Goal: Communication & Community: Answer question/provide support

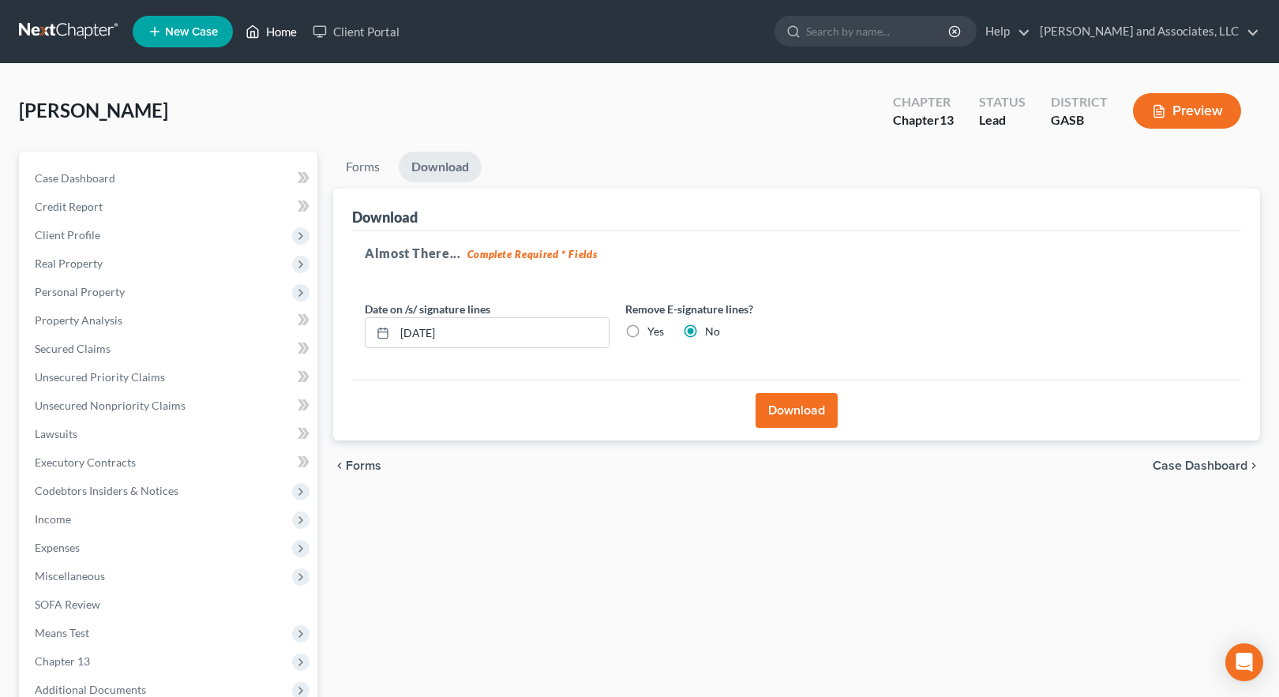
click at [283, 29] on link "Home" at bounding box center [271, 31] width 67 height 28
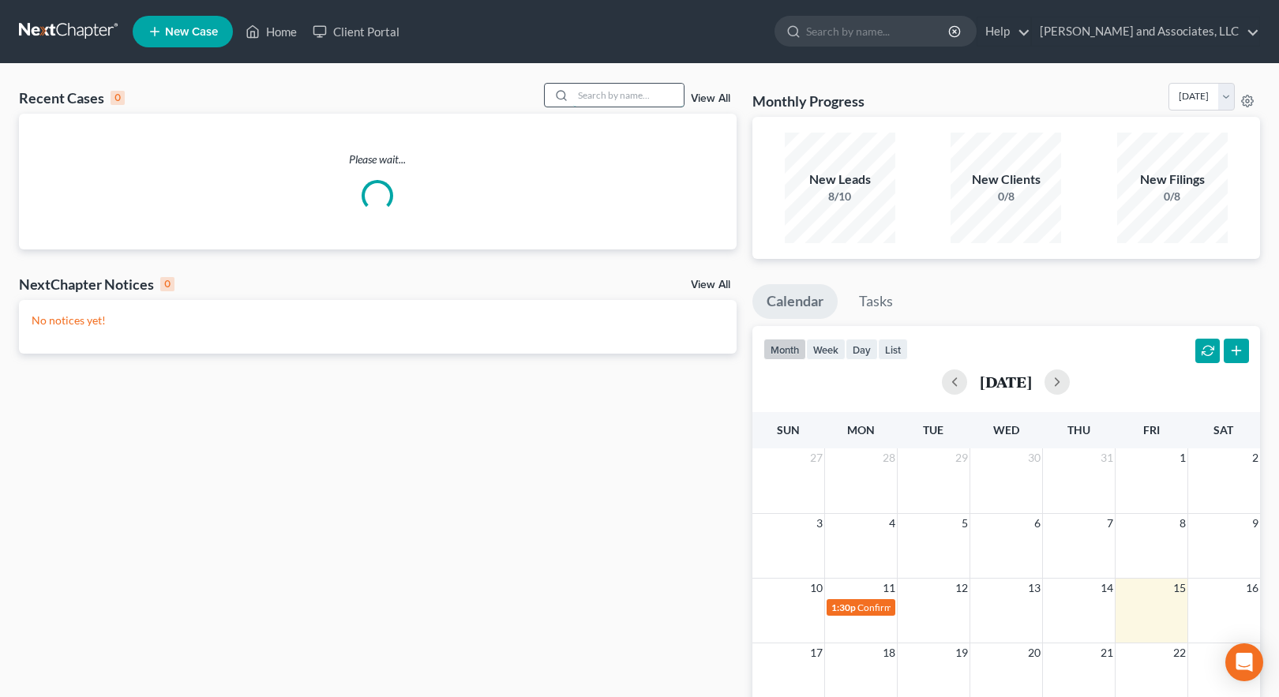
click at [590, 91] on input "search" at bounding box center [628, 95] width 111 height 23
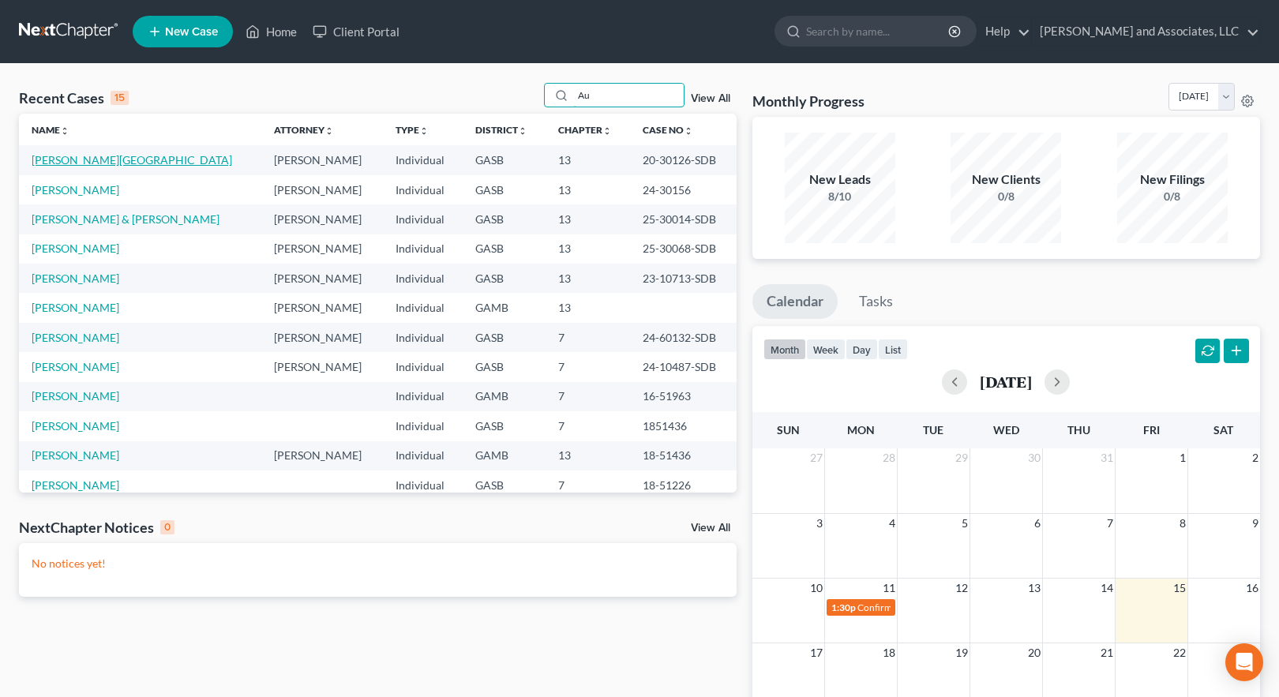
type input "Au"
click at [81, 158] on link "[PERSON_NAME][GEOGRAPHIC_DATA]" at bounding box center [132, 159] width 201 height 13
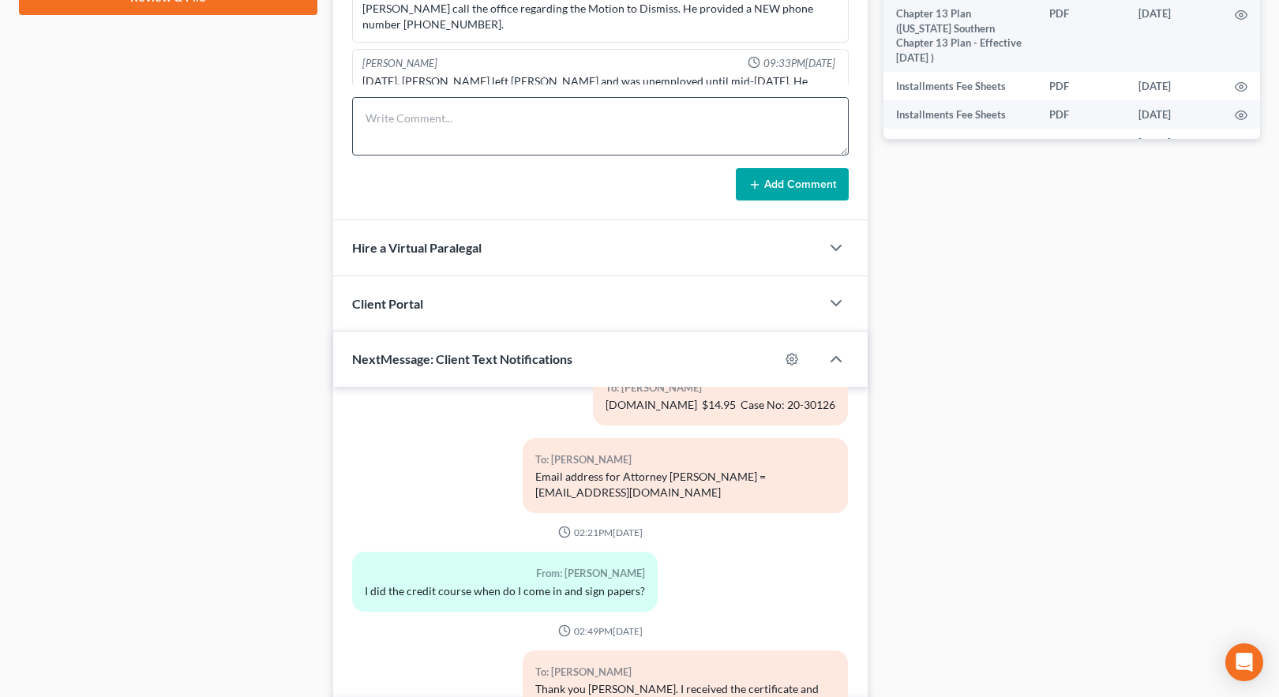
scroll to position [896, 0]
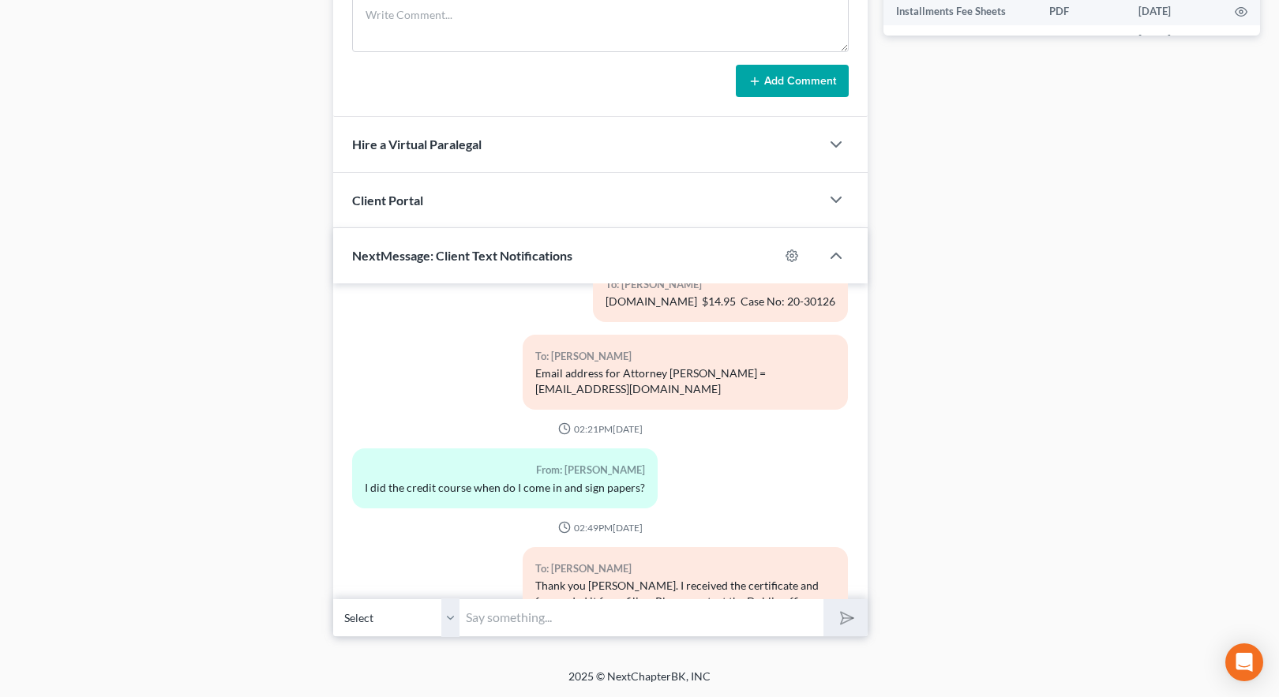
click at [486, 622] on input "text" at bounding box center [641, 617] width 364 height 39
paste input "This is [PERSON_NAME] from Attorney [PERSON_NAME] office. We have received a No…"
type input "This is [PERSON_NAME] from Attorney [PERSON_NAME] office. We have received a No…"
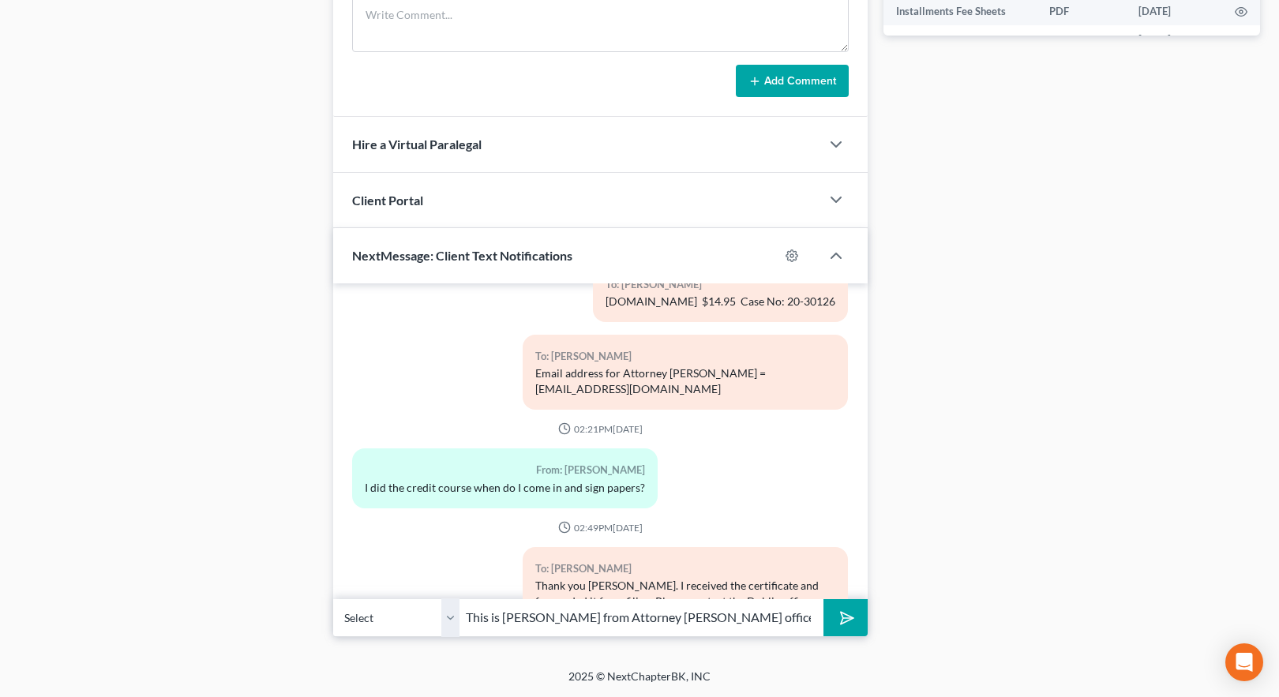
drag, startPoint x: 846, startPoint y: 617, endPoint x: 783, endPoint y: 551, distance: 91.0
click at [846, 616] on icon "submit" at bounding box center [844, 618] width 22 height 22
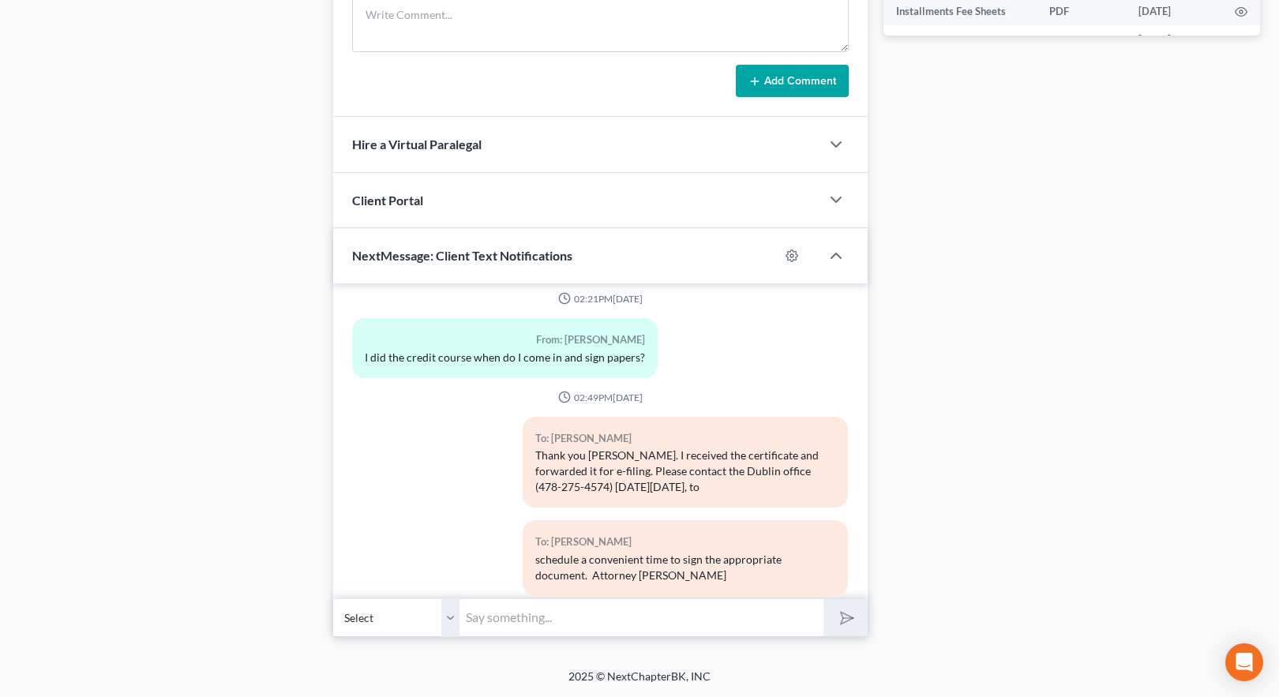
click at [489, 611] on input "text" at bounding box center [641, 617] width 364 height 39
paste input "To finalize your bankruptcy discharge, you are required to sign your Certificat…"
type input "To finalize your bankruptcy discharge, you are required to sign your Certificat…"
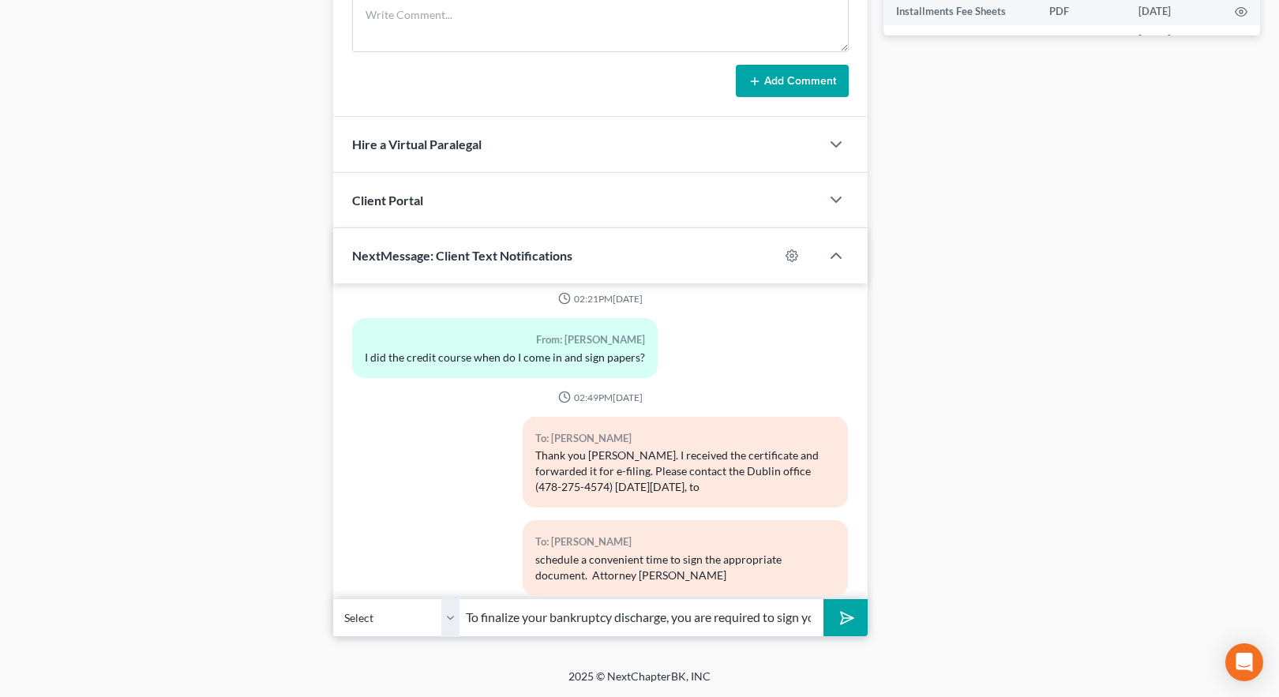
click at [849, 613] on icon "submit" at bounding box center [844, 618] width 22 height 22
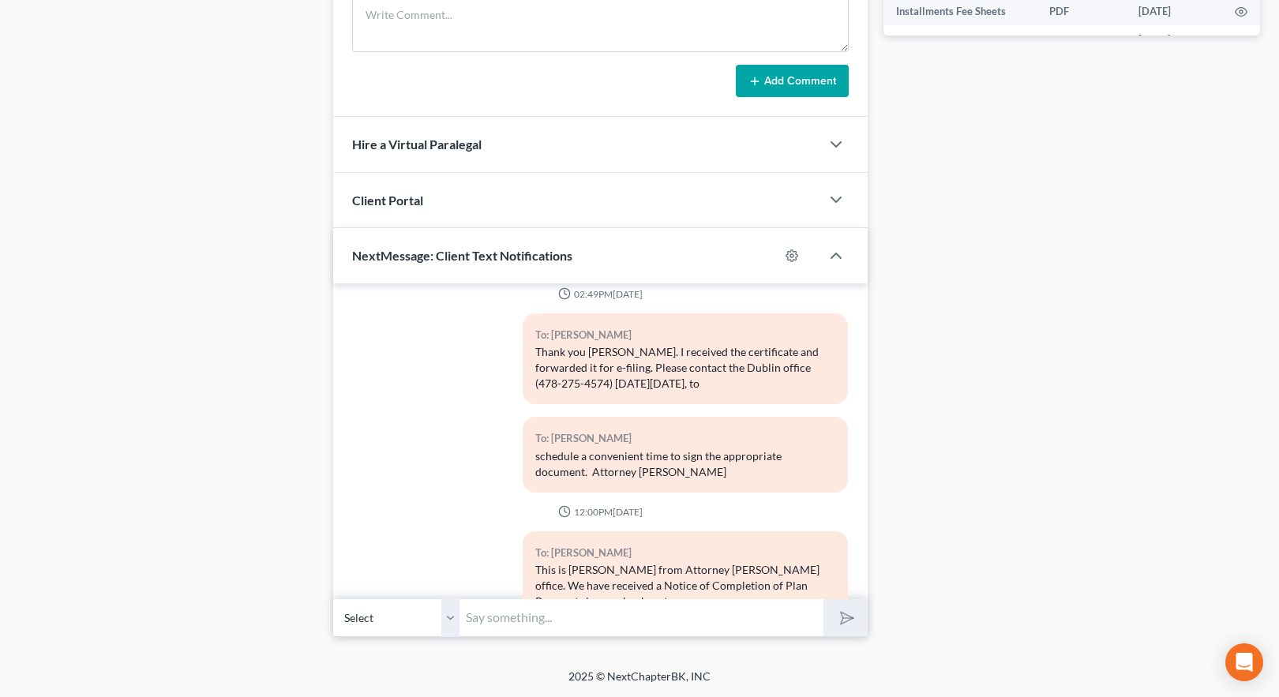
click at [478, 620] on input "text" at bounding box center [641, 617] width 364 height 39
paste input "office to do so. Our office hours are [DATE] through [DATE] from 9:00 a.m. to 5…"
click at [695, 622] on input "office to do so. Our office hours are [DATE] through [DATE] from 9:00 a.m. to 5…" at bounding box center [641, 617] width 364 height 39
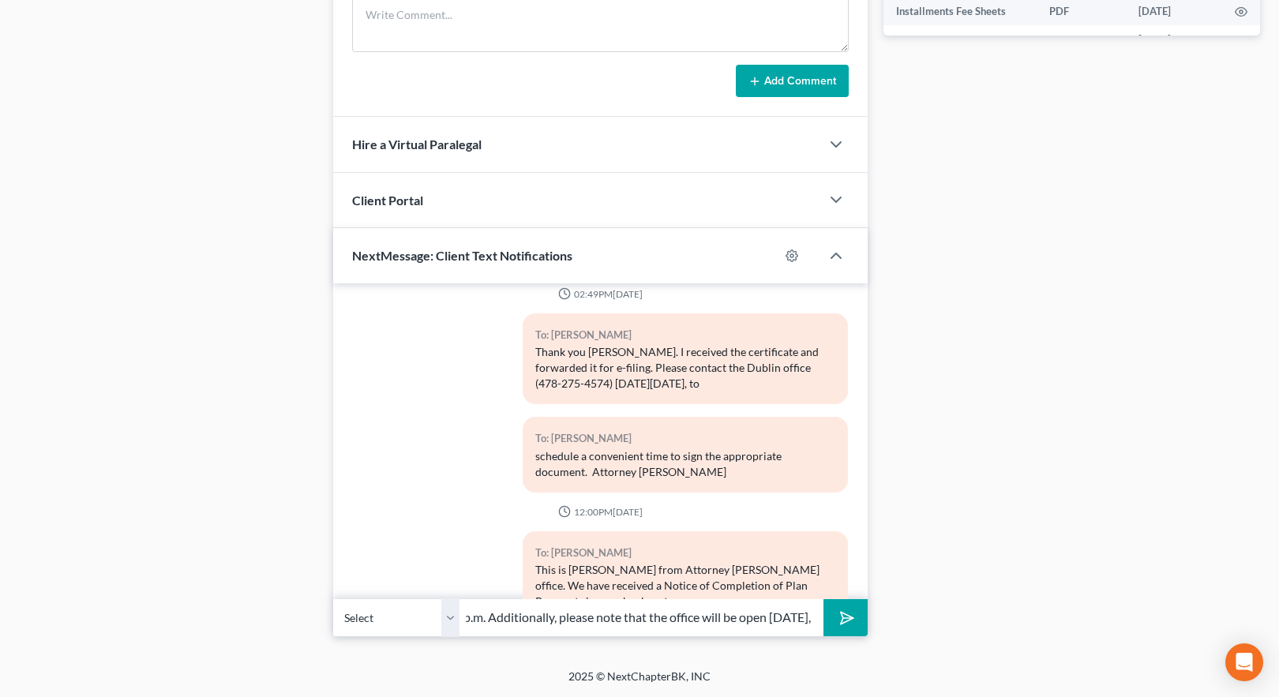
type input "office to do so. Our office hours are [DATE] through [DATE] from 9:00 a.m. to 5…"
click at [846, 619] on icon "submit" at bounding box center [844, 618] width 22 height 22
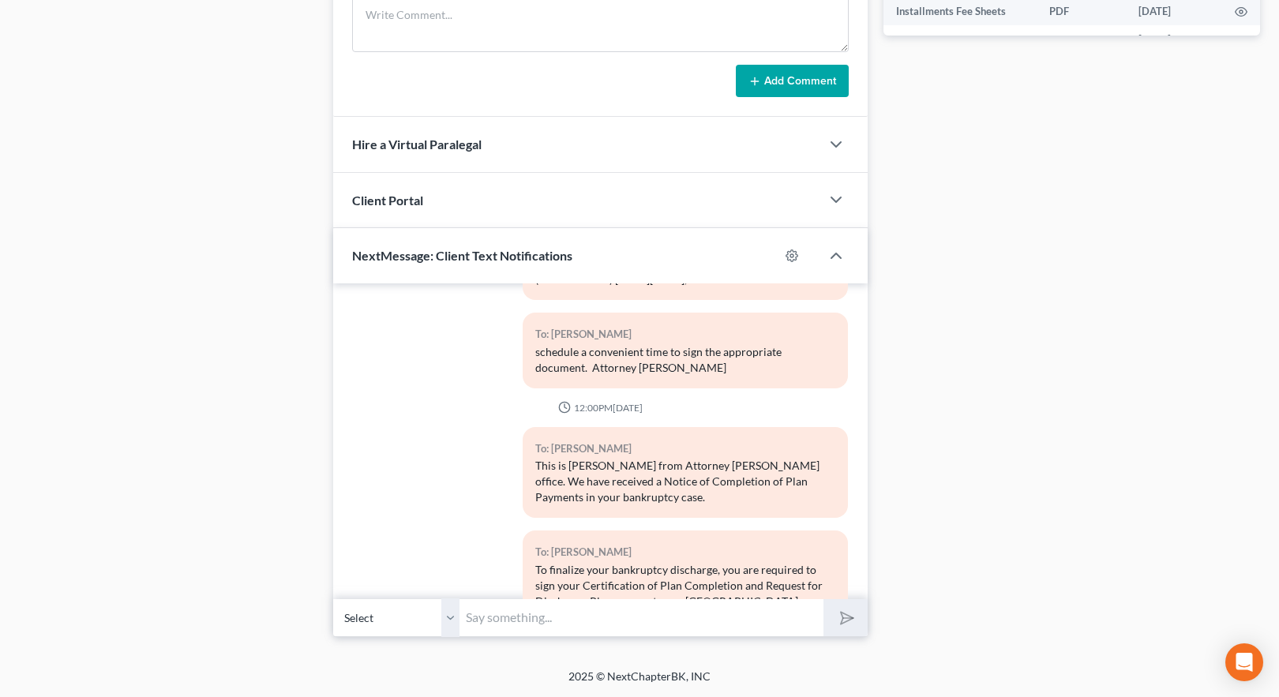
click at [493, 622] on input "text" at bounding box center [641, 617] width 364 height 39
paste input "[DATE]. Please call our office to confirm receipt of this email and to schedule…"
click at [562, 615] on input "[DATE]. Please call our office to confirm receipt of this email and to schedule…" at bounding box center [641, 617] width 364 height 39
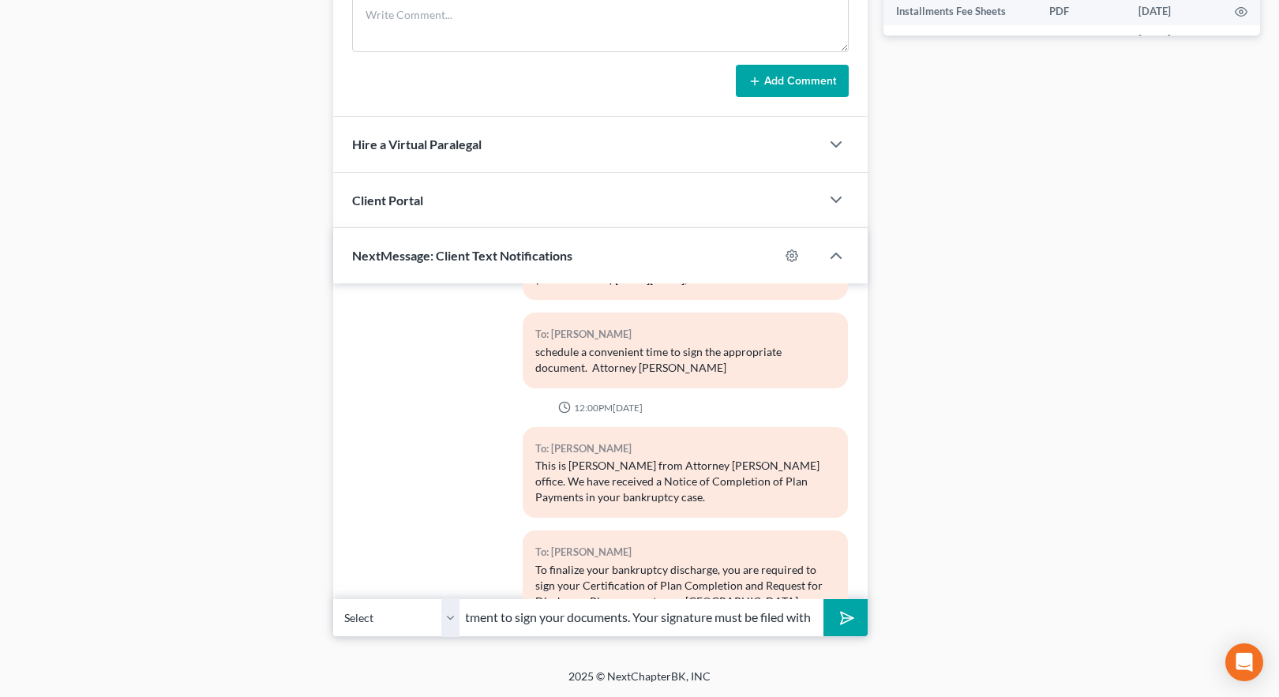
type input "[DATE]. Please call our office to confirm receipt of this email and to schedule…"
click at [847, 615] on polygon "submit" at bounding box center [844, 618] width 19 height 19
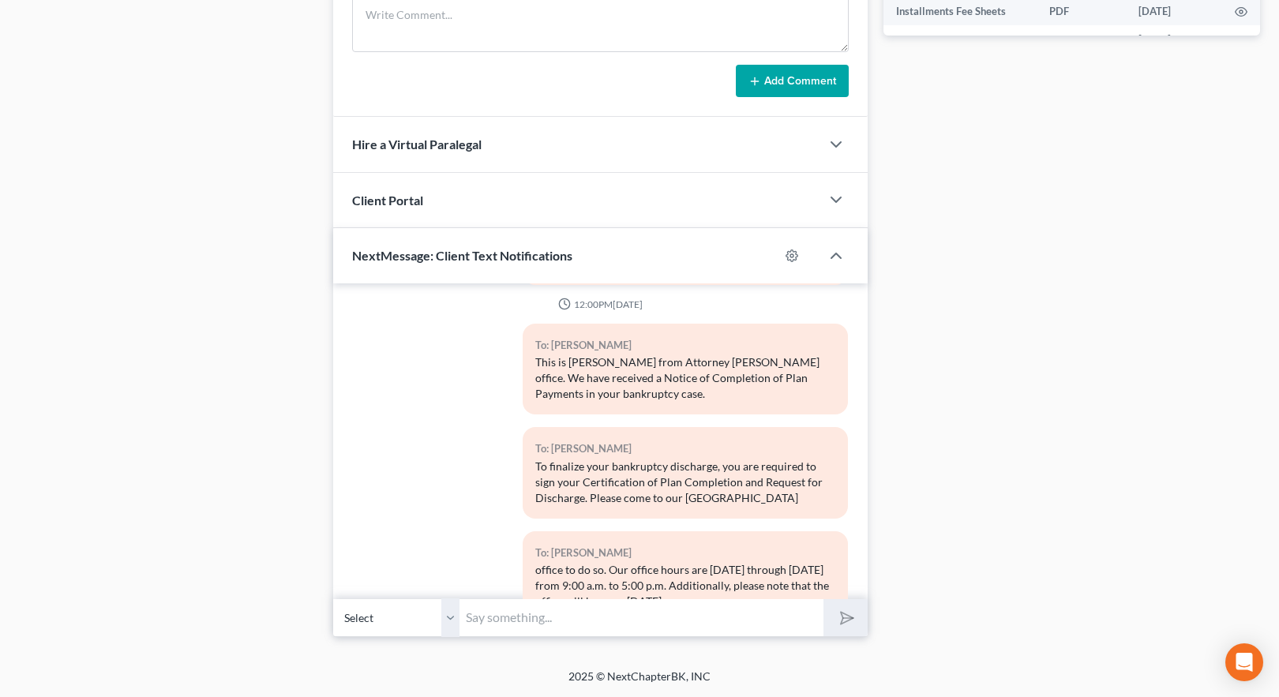
click at [493, 624] on input "text" at bounding box center [641, 617] width 364 height 39
paste input "the bankruptcy court to receive a discharge; without it, your unsecured credito…"
click at [673, 618] on input "the bankruptcy court to receive a discharge; without it, your unsecured credito…" at bounding box center [641, 617] width 364 height 39
type input "the bankruptcy court to receive a discharge; without it, your unsecured credito…"
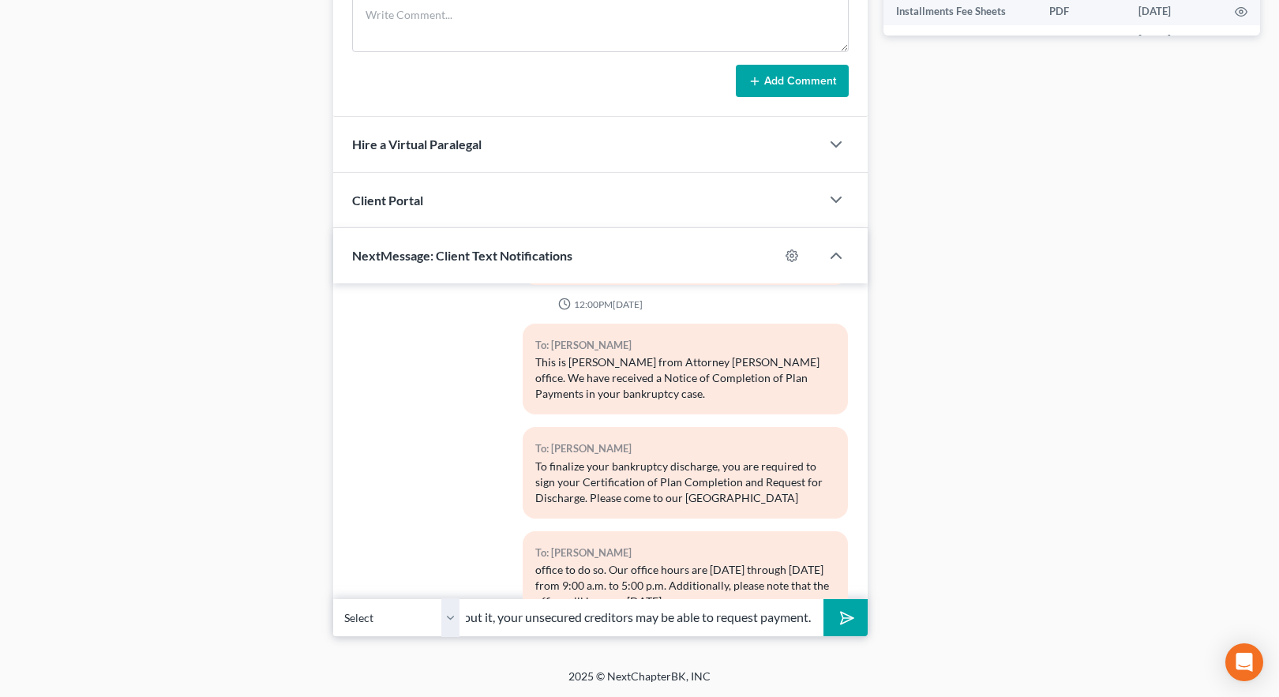
scroll to position [0, 0]
click at [846, 619] on icon "submit" at bounding box center [844, 618] width 22 height 22
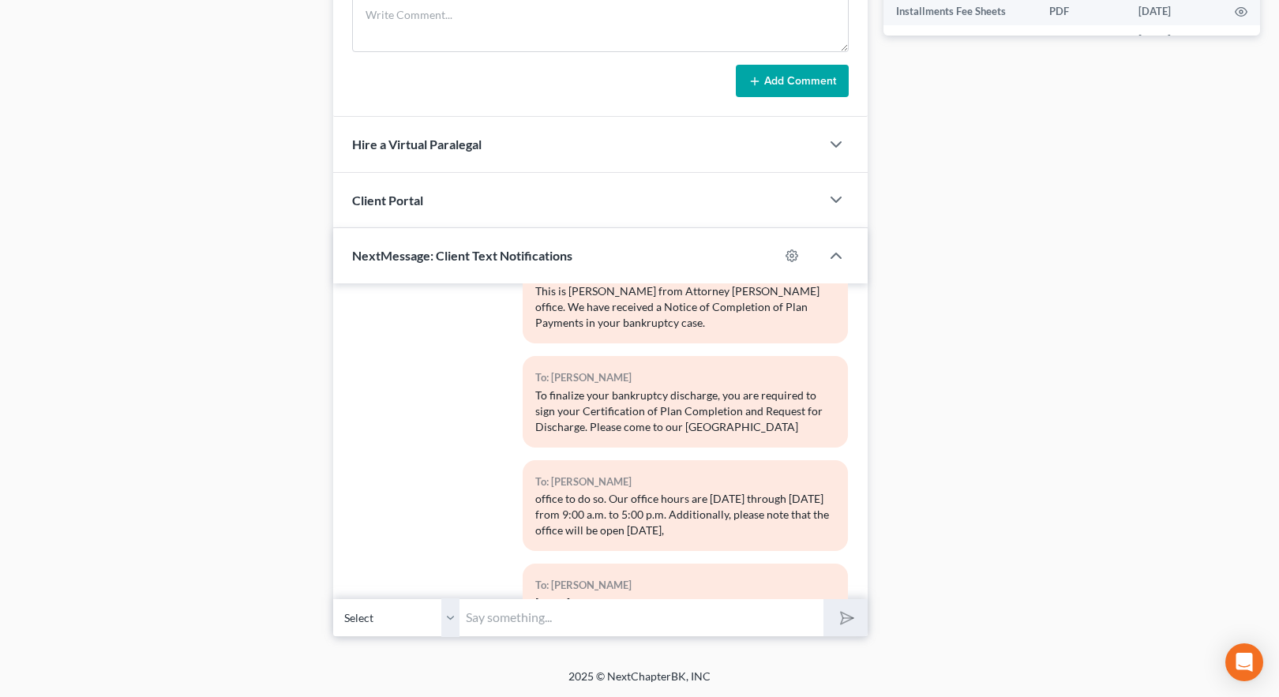
scroll to position [11119, 0]
